Goal: Transaction & Acquisition: Download file/media

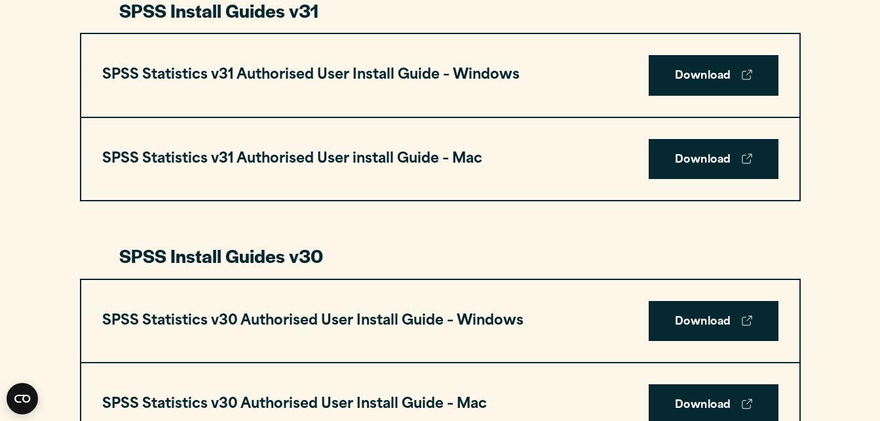
scroll to position [603, 0]
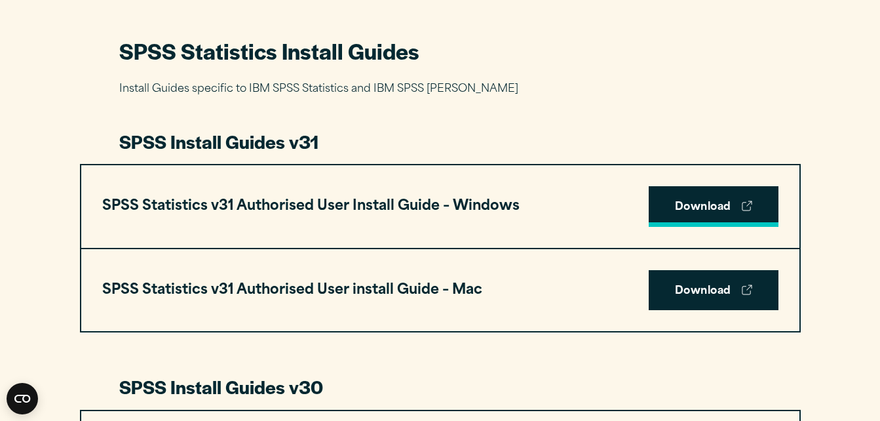
click at [734, 203] on link "Download" at bounding box center [714, 206] width 130 height 41
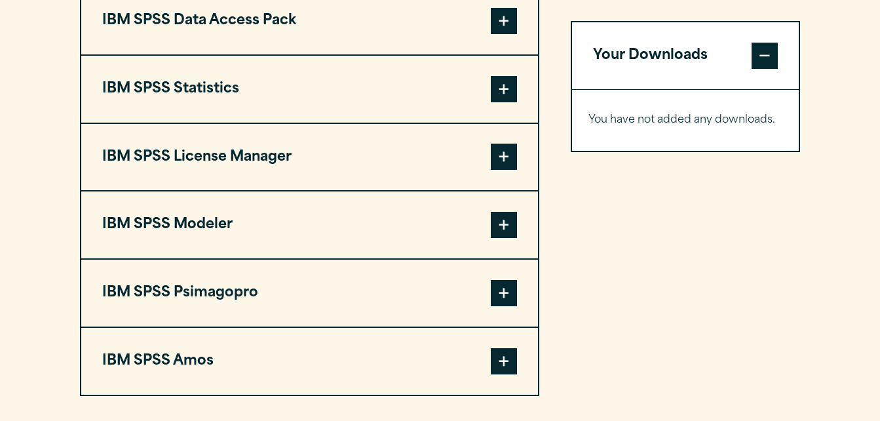
scroll to position [1075, 0]
click at [502, 92] on span at bounding box center [504, 90] width 26 height 26
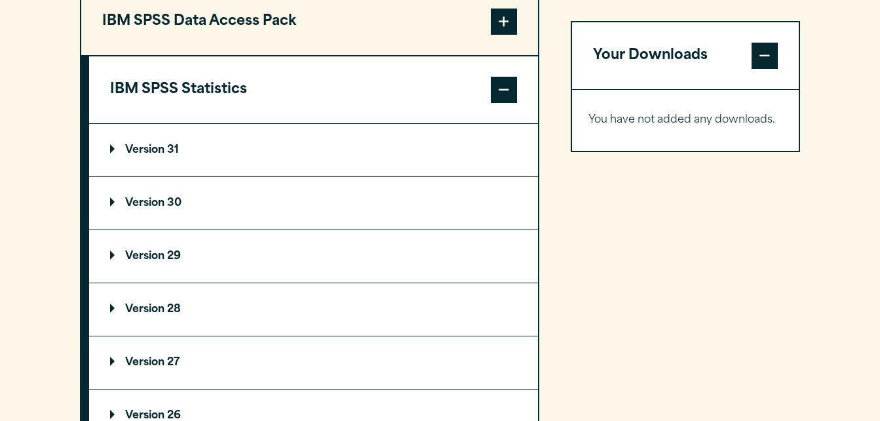
click at [197, 144] on summary "Version 31" at bounding box center [313, 150] width 449 height 52
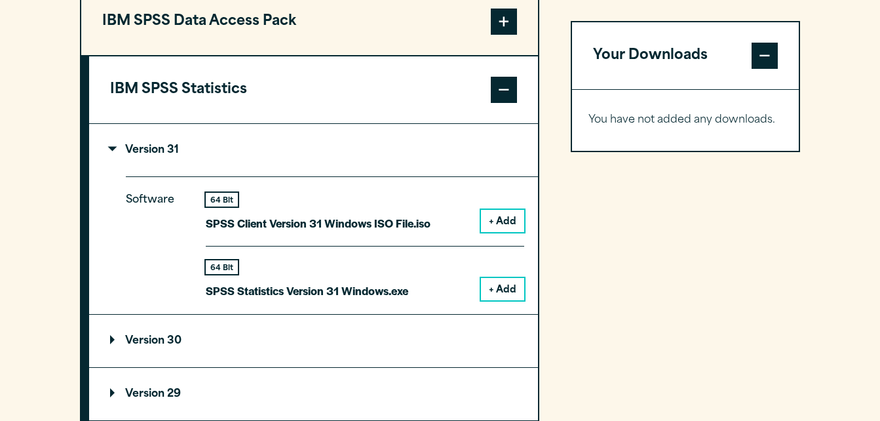
click at [501, 289] on button "+ Add" at bounding box center [502, 289] width 43 height 22
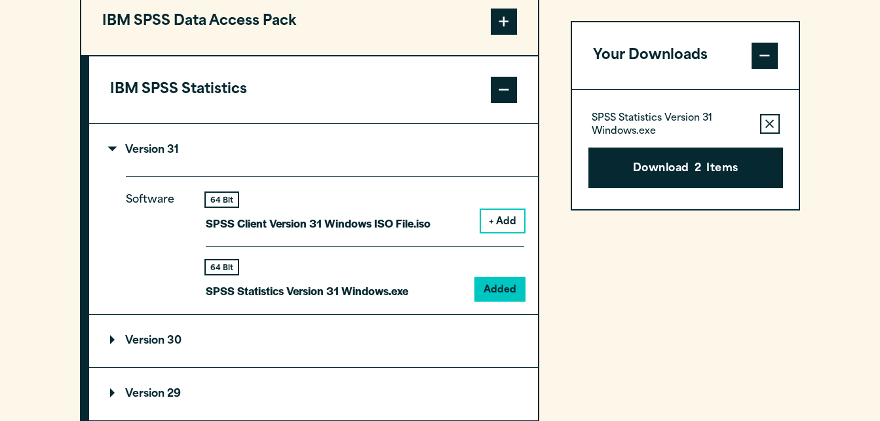
click at [771, 121] on icon "button" at bounding box center [770, 123] width 9 height 9
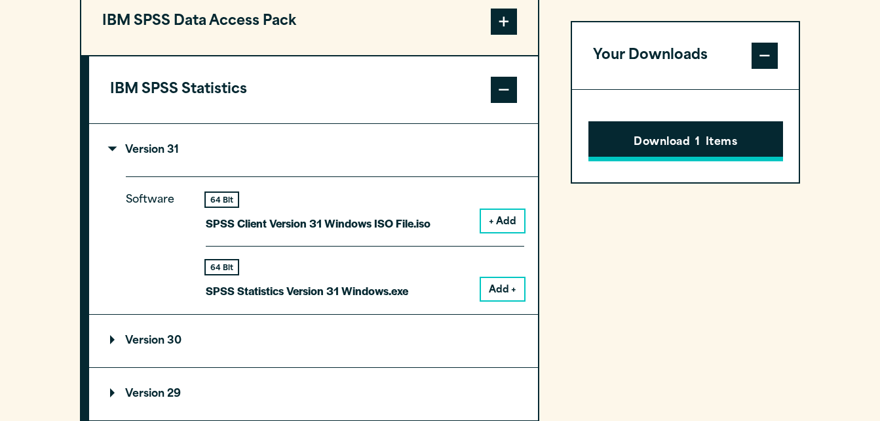
click at [747, 124] on button "Download 1 Items" at bounding box center [686, 141] width 195 height 41
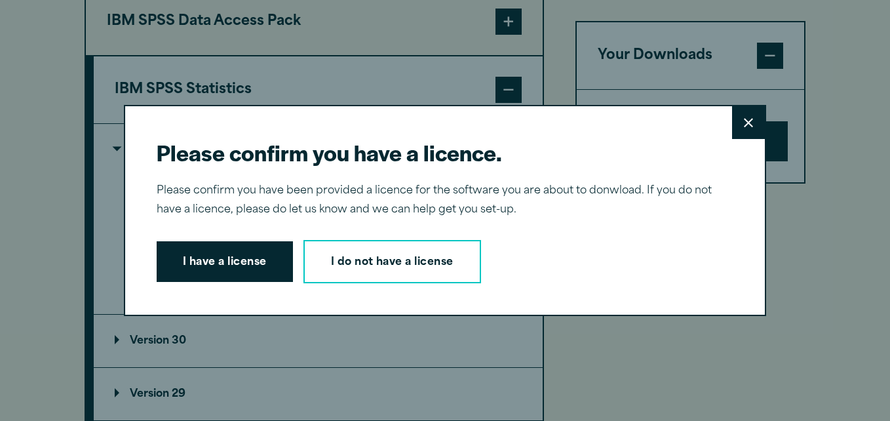
click at [736, 123] on button "Close" at bounding box center [748, 122] width 33 height 33
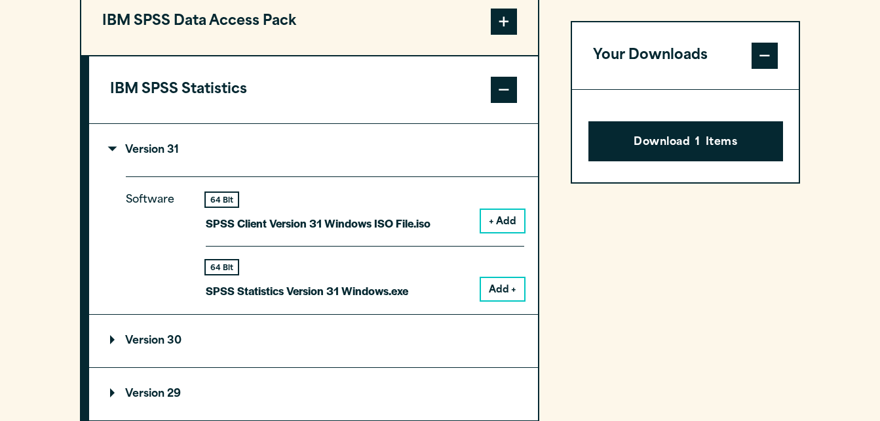
click at [641, 38] on button "Your Downloads" at bounding box center [685, 55] width 227 height 67
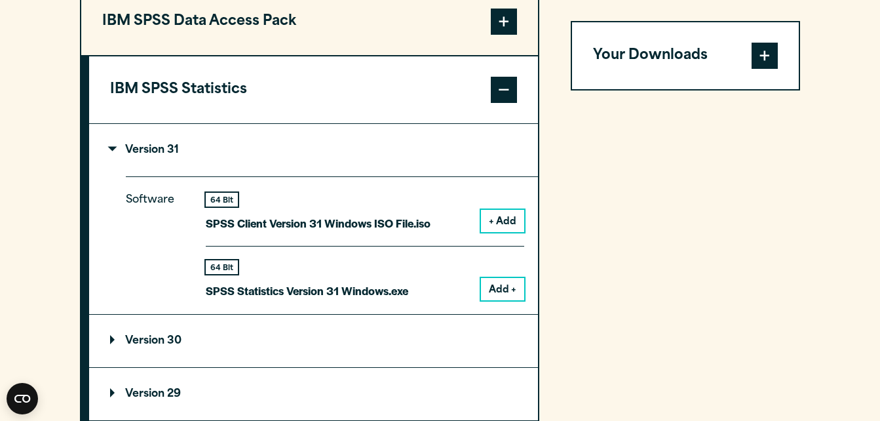
click at [649, 60] on button "Your Downloads" at bounding box center [685, 55] width 227 height 67
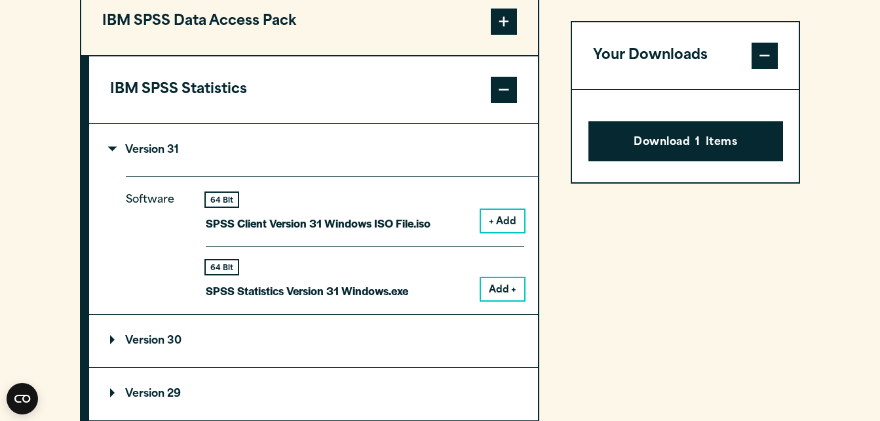
click at [499, 293] on button "Add +" at bounding box center [502, 289] width 43 height 22
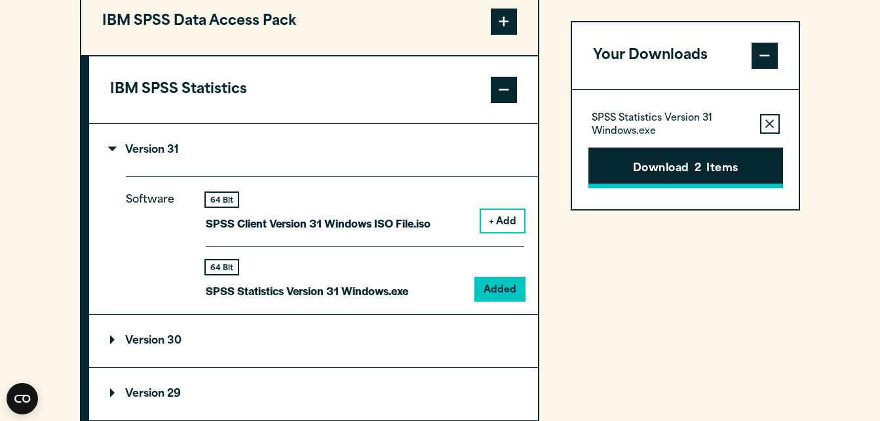
click at [655, 163] on button "Download 2 Items" at bounding box center [686, 168] width 195 height 41
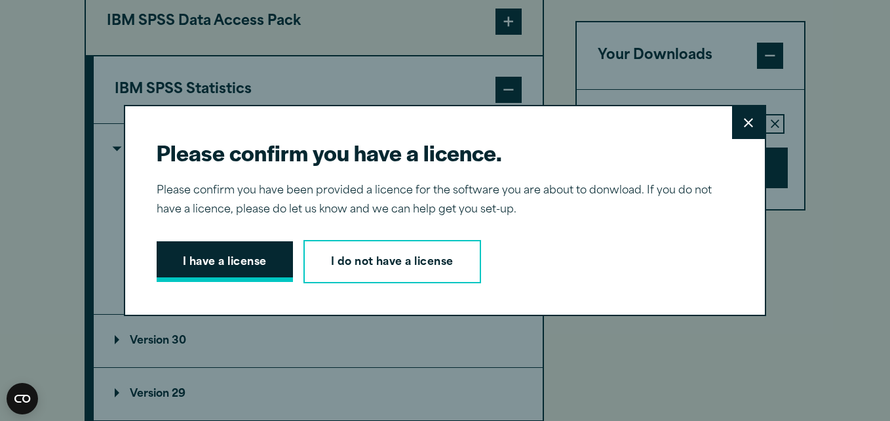
click at [264, 258] on button "I have a license" at bounding box center [225, 261] width 136 height 41
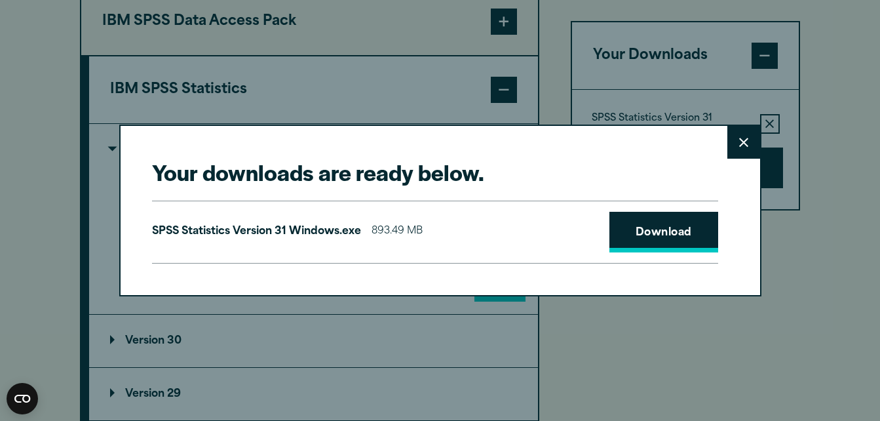
click at [634, 222] on link "Download" at bounding box center [664, 232] width 109 height 41
click at [844, 224] on div "Your downloads are ready below. Close SPSS Statistics Version 31 Windows.exe 89…" at bounding box center [440, 210] width 880 height 421
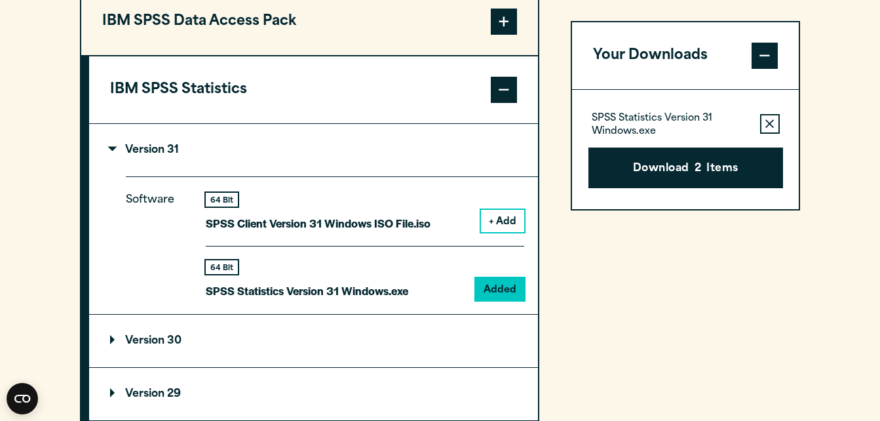
drag, startPoint x: 890, startPoint y: 271, endPoint x: 850, endPoint y: 50, distance: 225.2
click at [850, 50] on section "Select your software downloads Use the table below to find and navigate to your…" at bounding box center [440, 319] width 880 height 1153
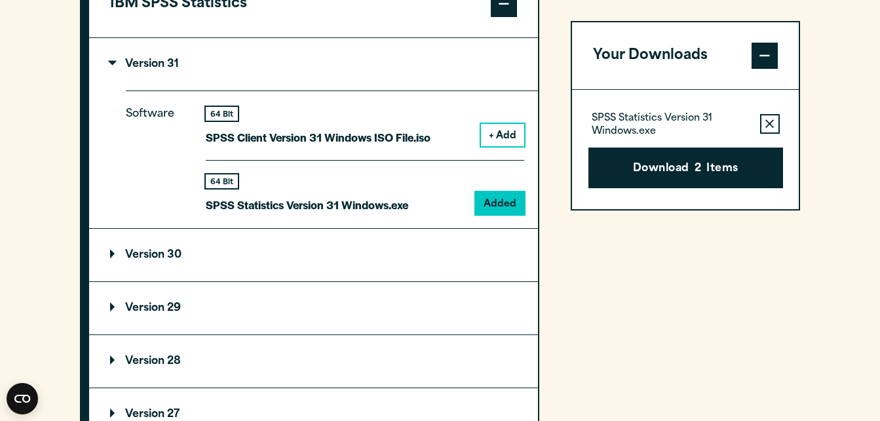
scroll to position [1146, 0]
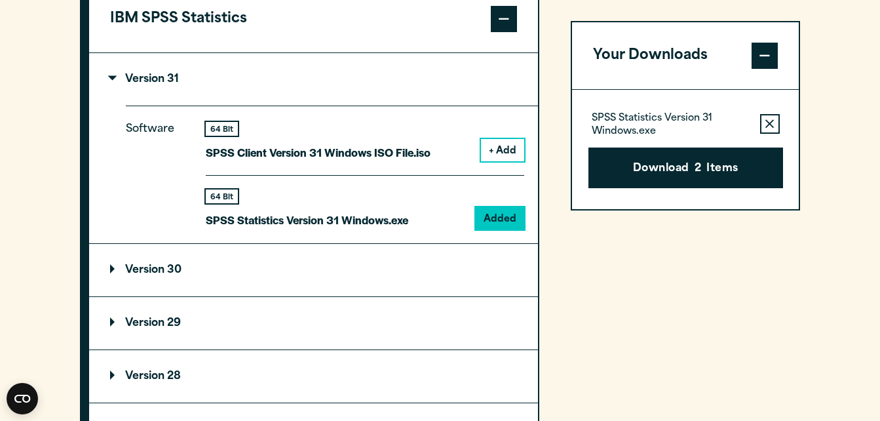
click at [763, 124] on button "Remove this item from your software download list" at bounding box center [770, 124] width 20 height 20
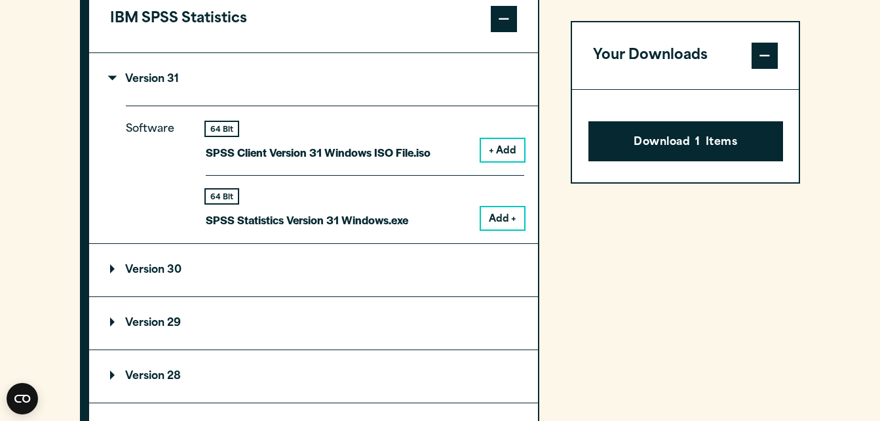
click at [753, 47] on span at bounding box center [765, 56] width 26 height 26
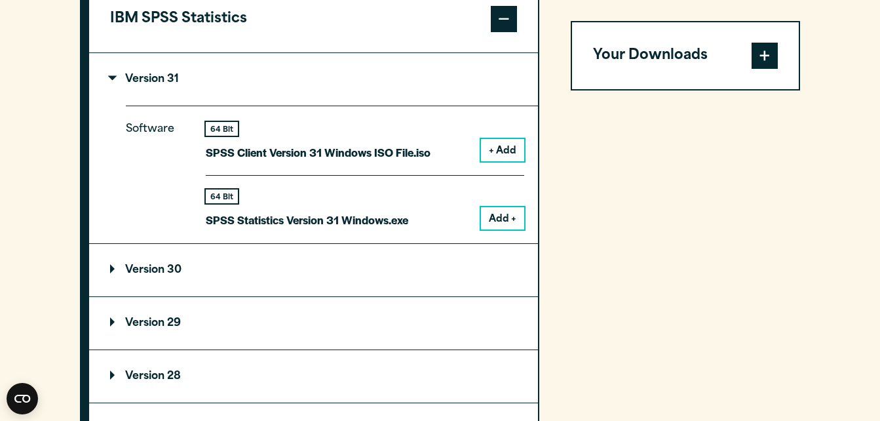
click at [759, 59] on span at bounding box center [765, 56] width 26 height 26
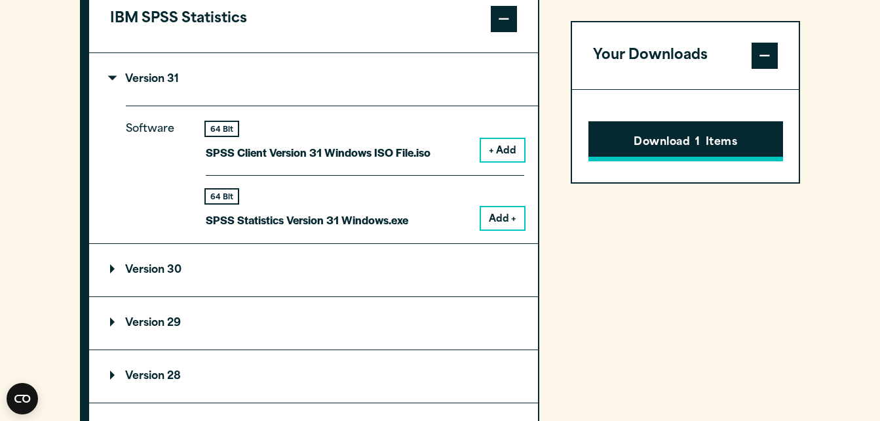
click at [662, 149] on button "Download 1 Items" at bounding box center [686, 141] width 195 height 41
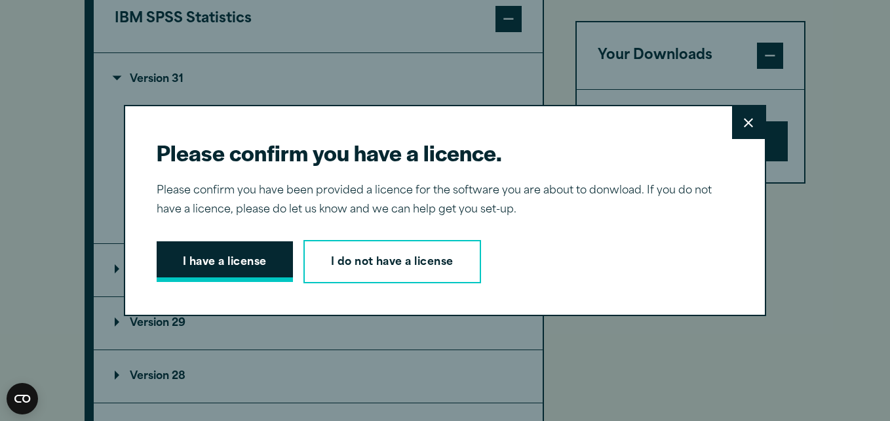
click at [238, 266] on button "I have a license" at bounding box center [225, 261] width 136 height 41
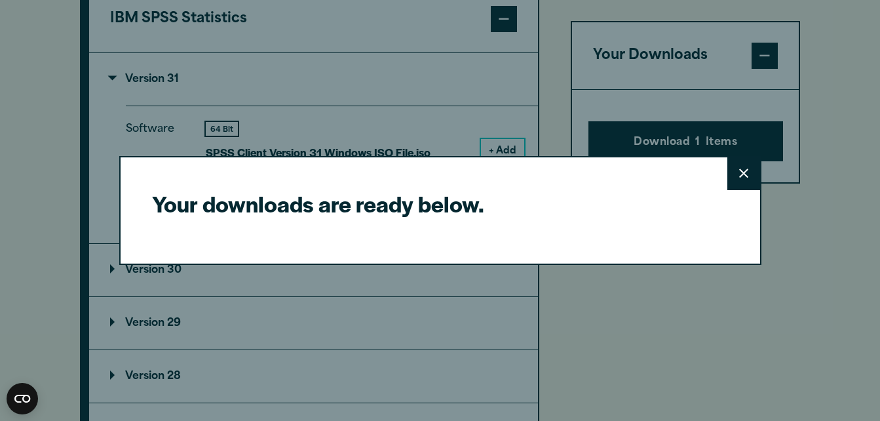
click at [486, 245] on div "Your downloads are ready below. Close" at bounding box center [440, 210] width 642 height 109
click at [756, 178] on button "Close" at bounding box center [744, 173] width 33 height 33
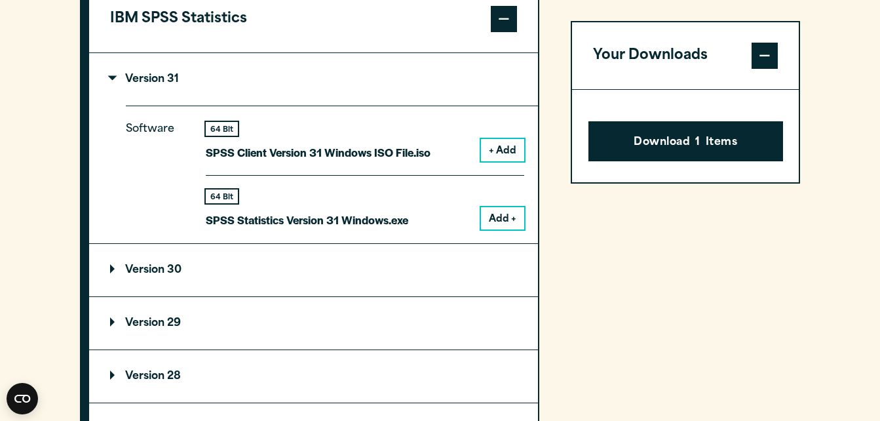
click at [508, 218] on button "Add +" at bounding box center [502, 218] width 43 height 22
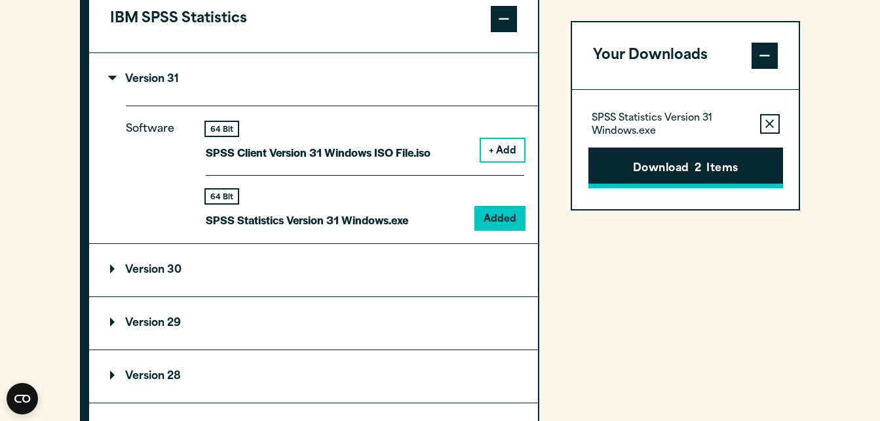
click at [675, 172] on button "Download 2 Items" at bounding box center [686, 168] width 195 height 41
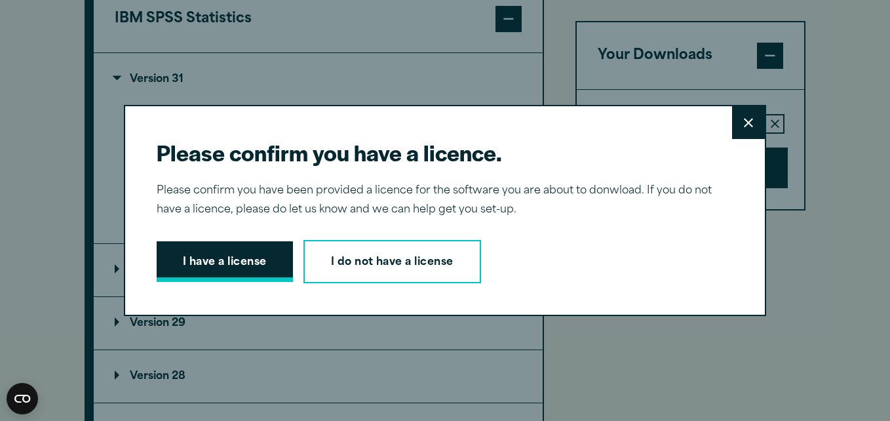
click at [203, 252] on button "I have a license" at bounding box center [225, 261] width 136 height 41
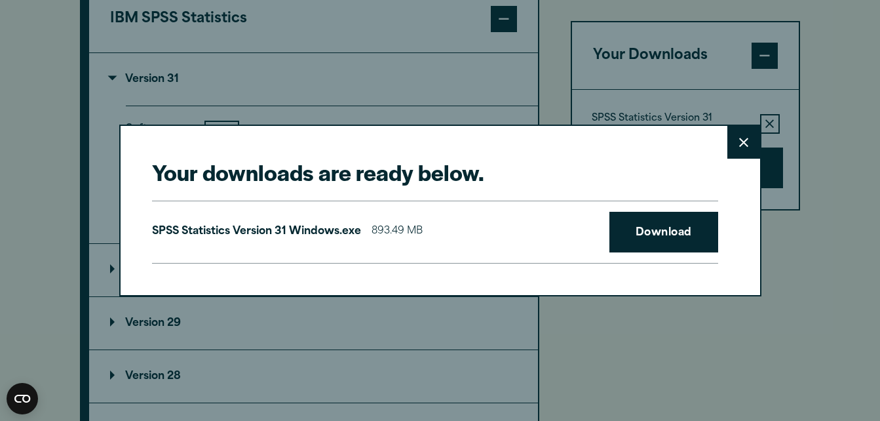
click at [738, 143] on button "Close" at bounding box center [744, 142] width 33 height 33
